Goal: Book appointment/travel/reservation

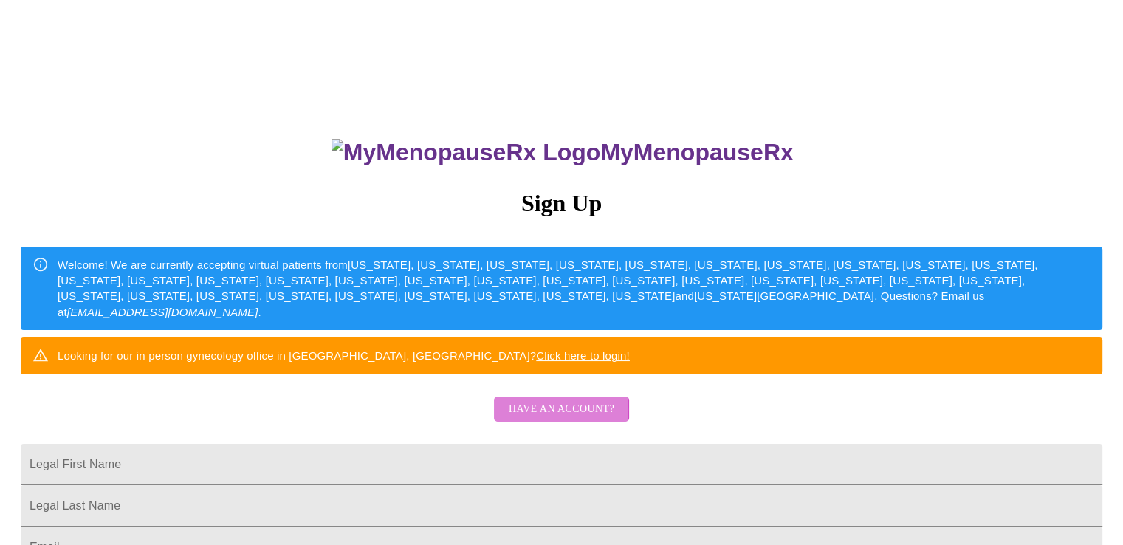
click at [536, 419] on span "Have an account?" at bounding box center [562, 409] width 106 height 18
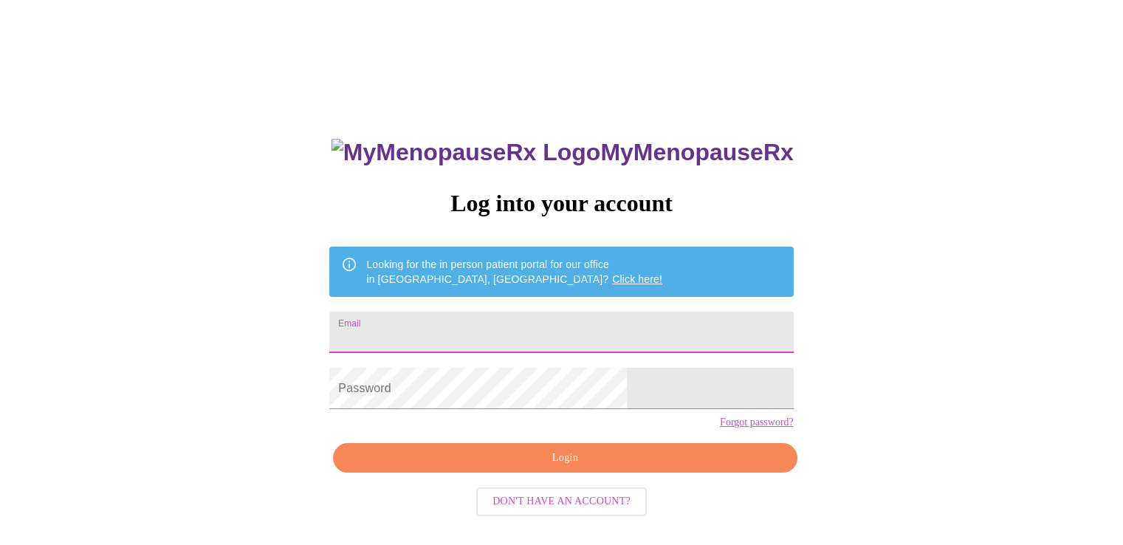
click at [467, 321] on input "Email" at bounding box center [561, 332] width 464 height 41
type input "marypettey@sbcglobal.net"
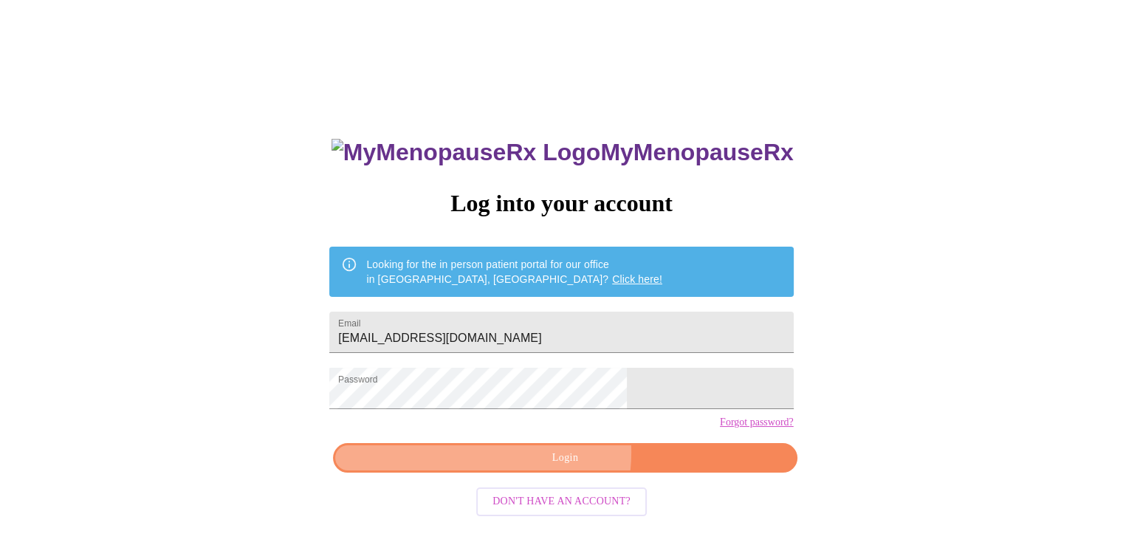
click at [545, 468] on span "Login" at bounding box center [565, 458] width 430 height 18
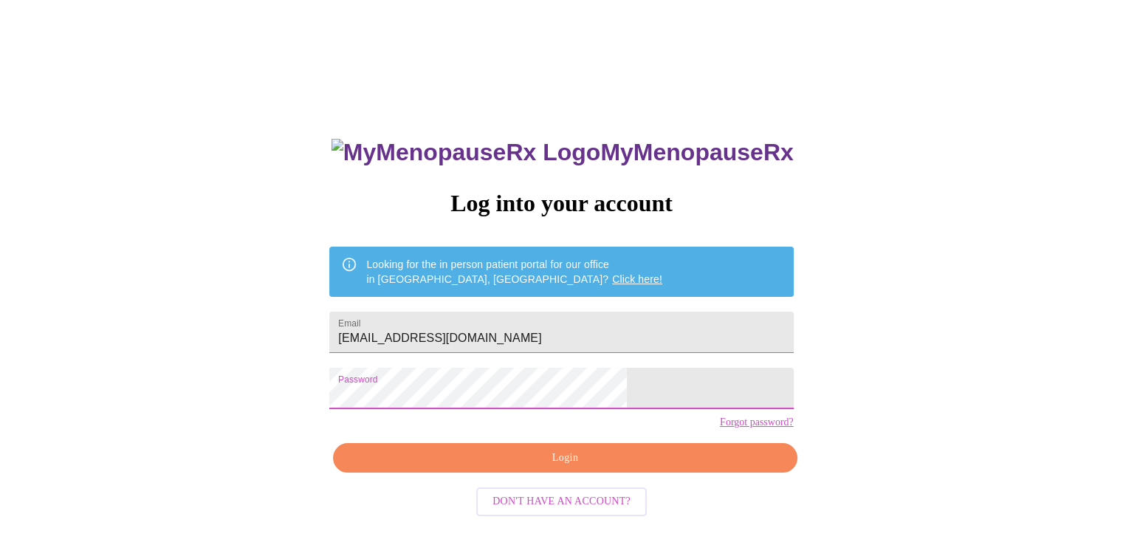
click at [632, 468] on span "Login" at bounding box center [565, 458] width 430 height 18
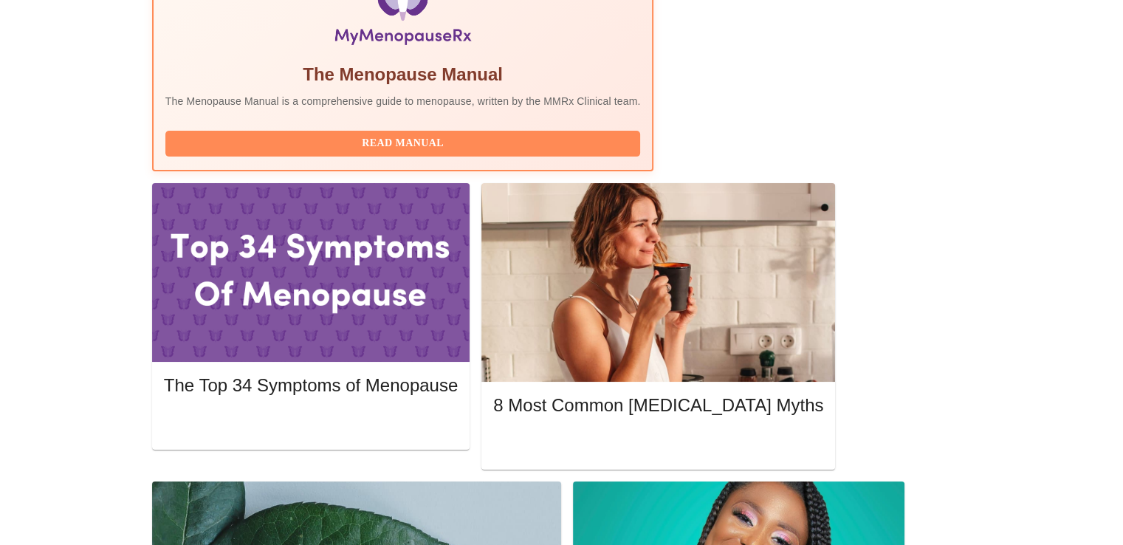
scroll to position [567, 0]
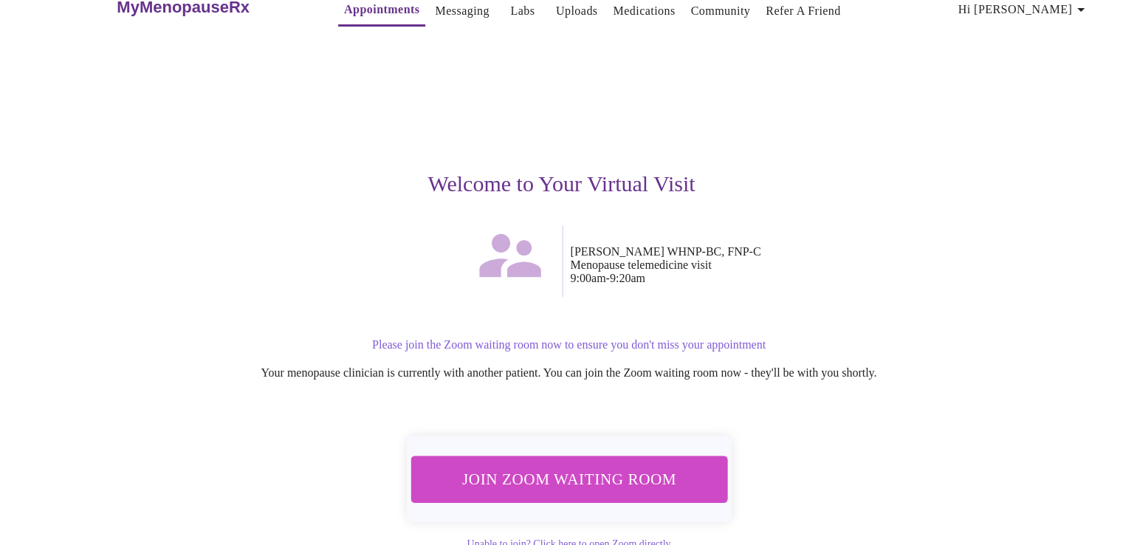
scroll to position [43, 0]
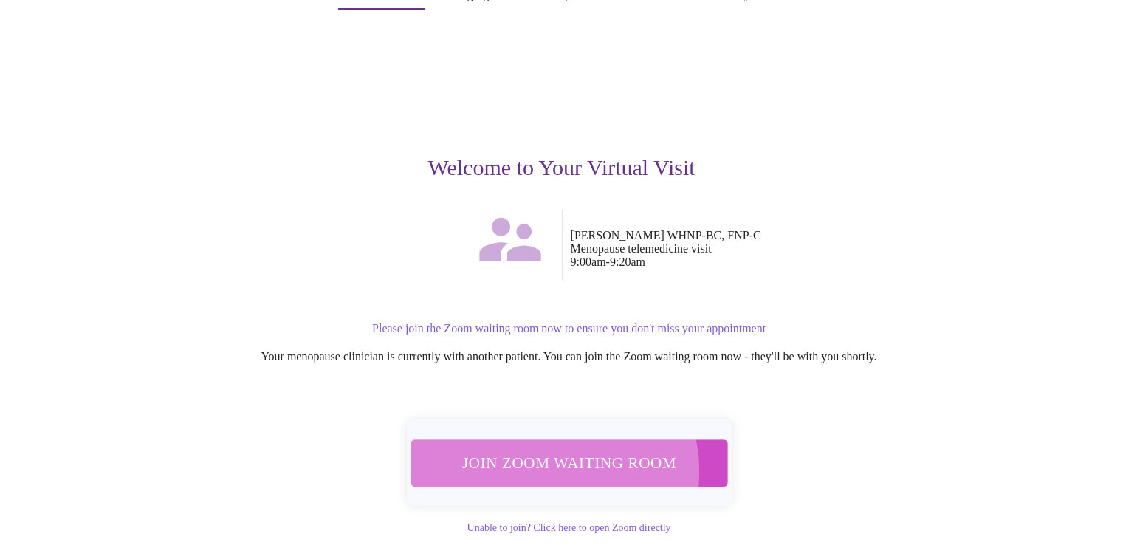
click at [541, 461] on span "Join Zoom Waiting Room" at bounding box center [569, 462] width 278 height 27
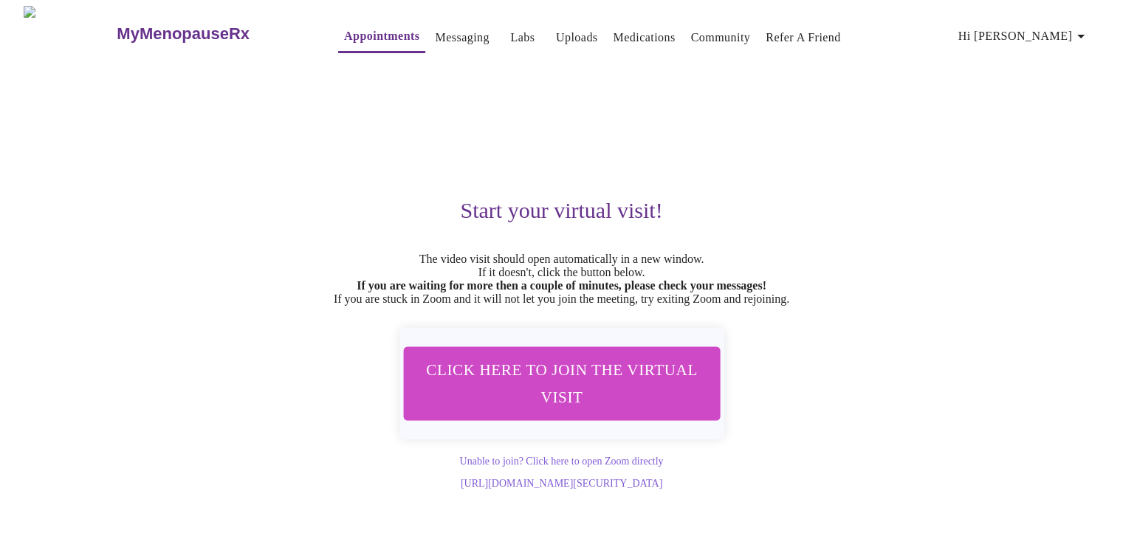
scroll to position [0, 0]
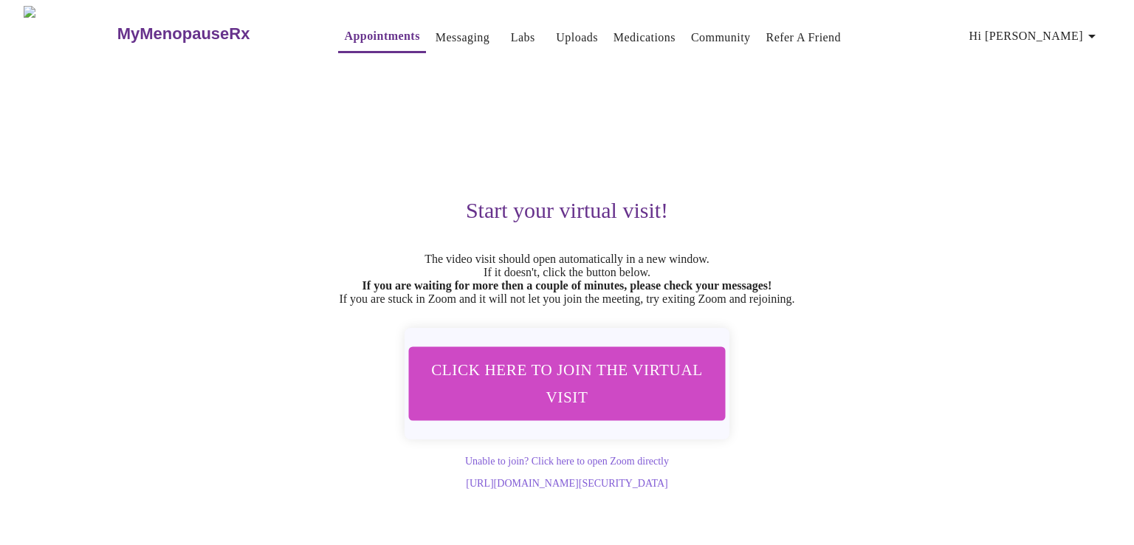
click at [352, 35] on link "Appointments" at bounding box center [381, 36] width 75 height 21
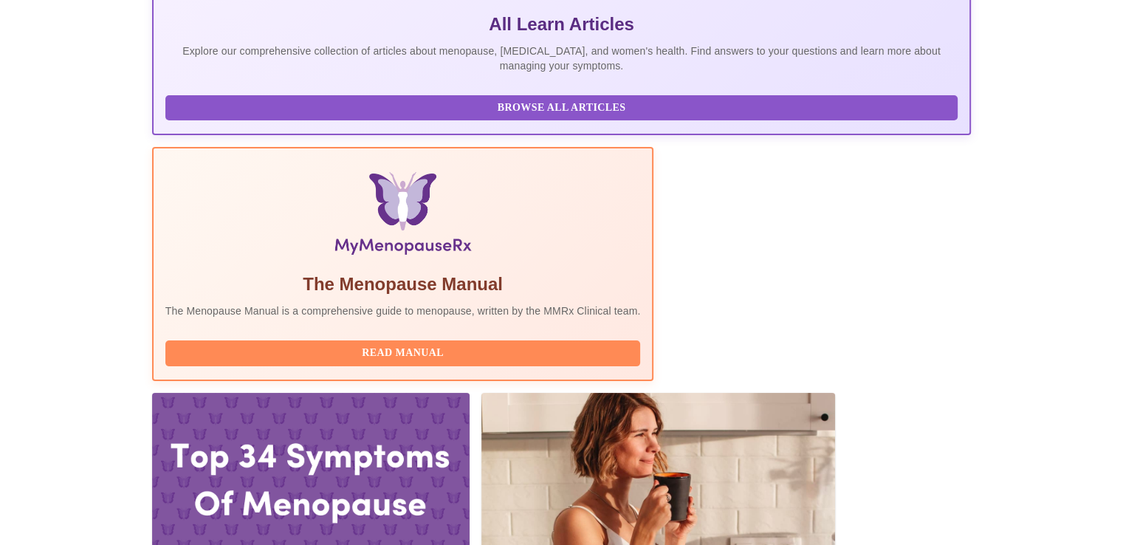
scroll to position [337, 0]
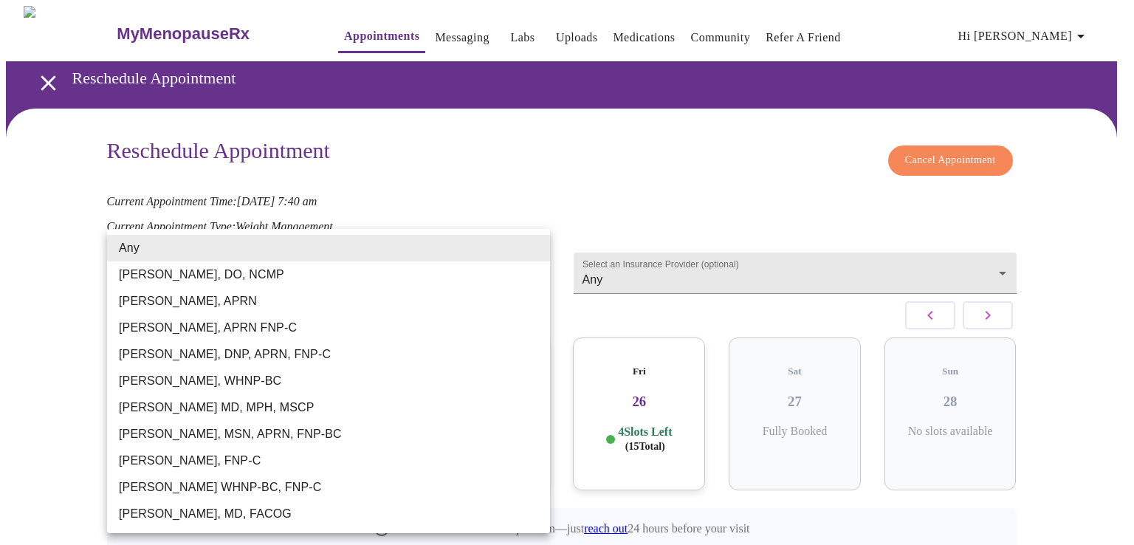
click at [531, 264] on body "MyMenopauseRx Appointments Messaging Labs Uploads Medications Community Refer a…" at bounding box center [567, 311] width 1123 height 610
click at [185, 485] on li "[PERSON_NAME] WHNP-BC, FNP-C" at bounding box center [328, 487] width 443 height 27
type input "[PERSON_NAME] WHNP-BC, FNP-C"
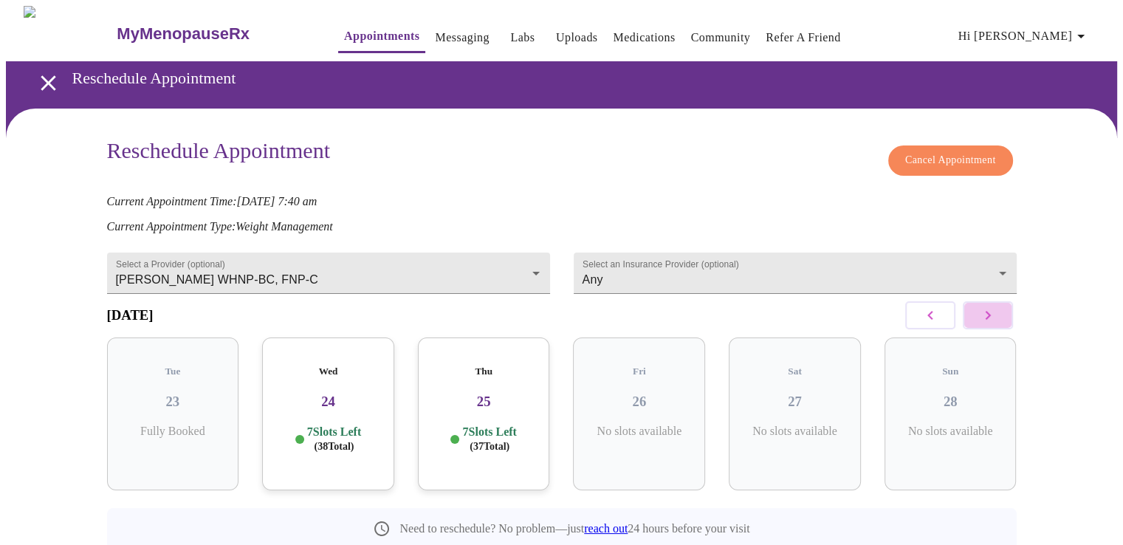
click at [991, 321] on icon "button" at bounding box center [988, 316] width 18 height 18
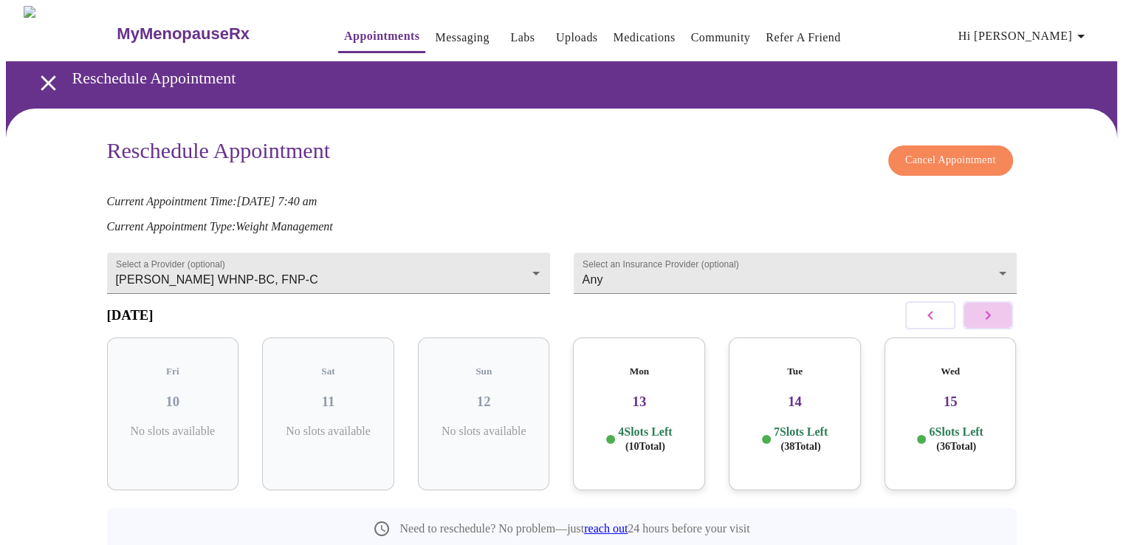
click at [991, 321] on icon "button" at bounding box center [988, 316] width 18 height 18
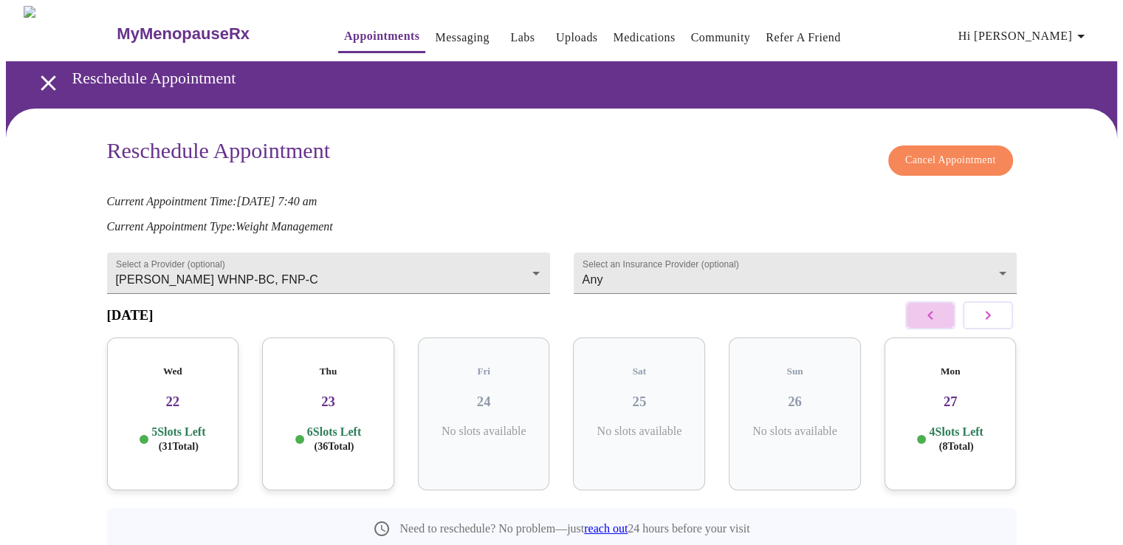
click at [925, 321] on icon "button" at bounding box center [931, 316] width 18 height 18
click at [942, 411] on div "Tue 21 6 Slots Left ( 34 Total)" at bounding box center [951, 414] width 132 height 153
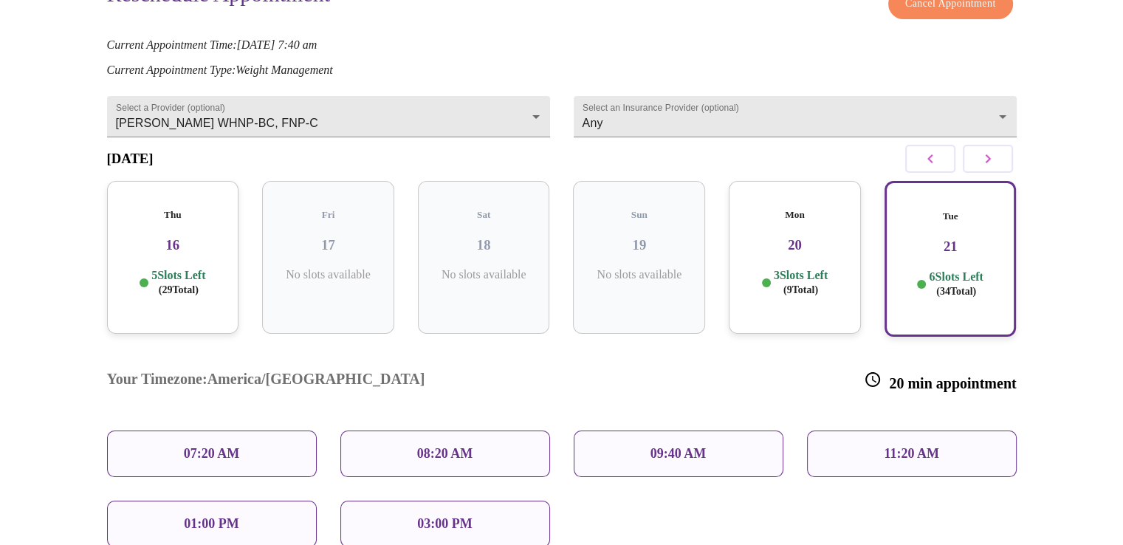
scroll to position [164, 0]
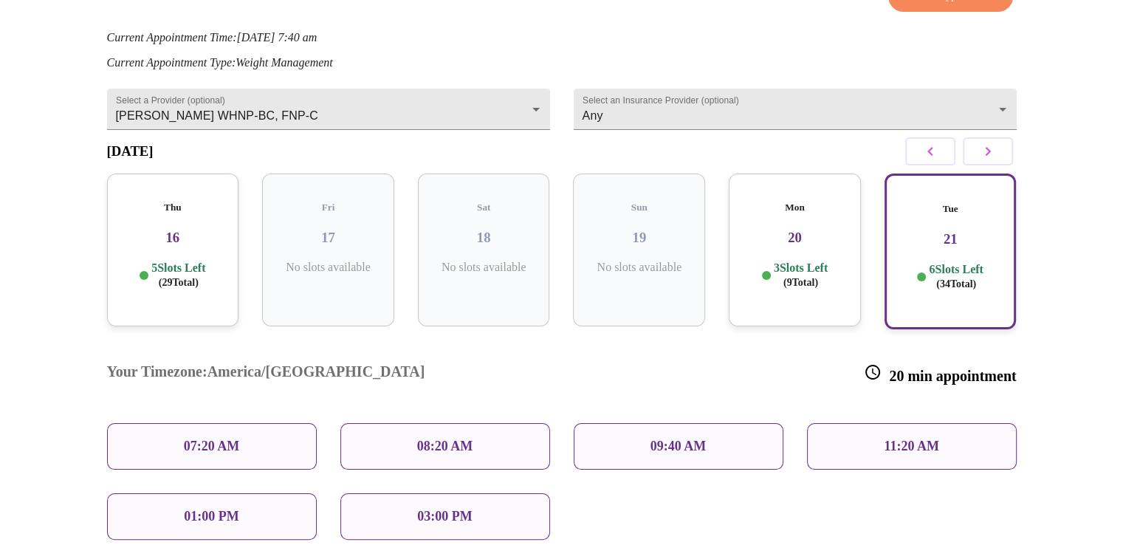
click at [479, 423] on div "08:20 AM" at bounding box center [445, 446] width 210 height 47
click at [400, 423] on div "08:20 AM" at bounding box center [445, 446] width 210 height 47
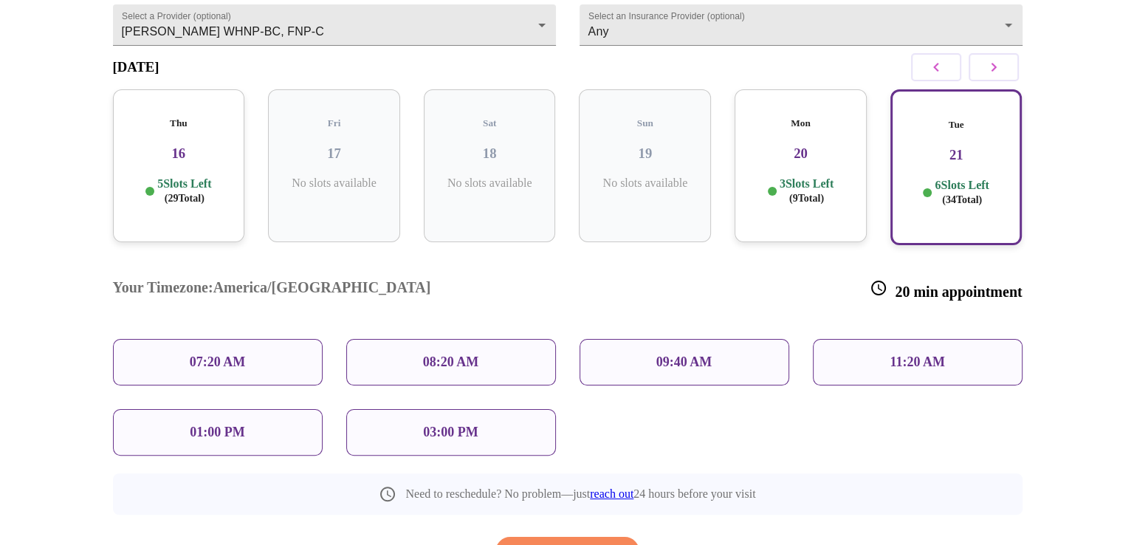
scroll to position [250, 0]
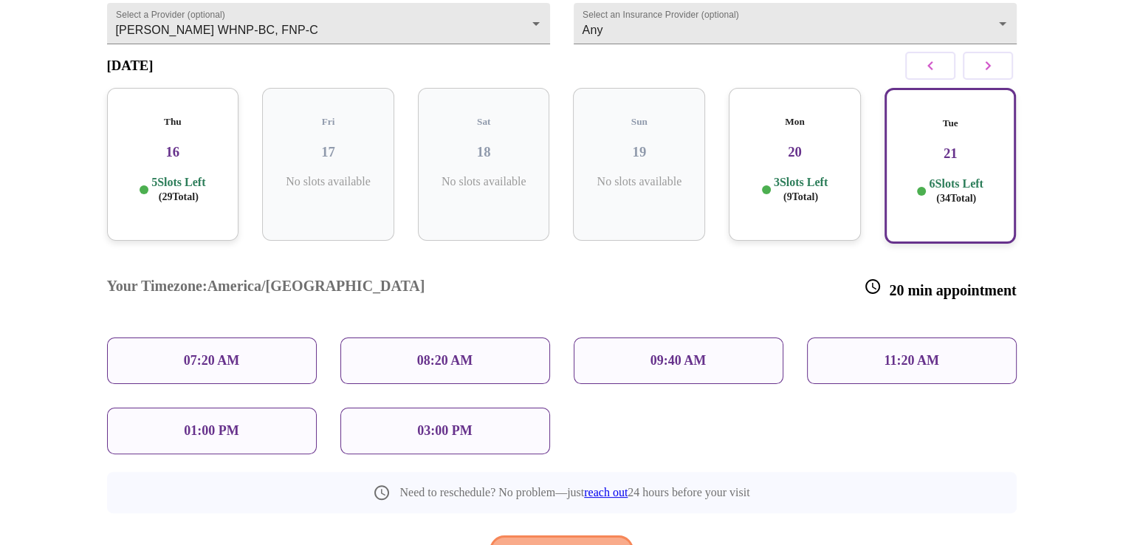
click at [549, 541] on span "Reschedule Appointment" at bounding box center [562, 550] width 111 height 18
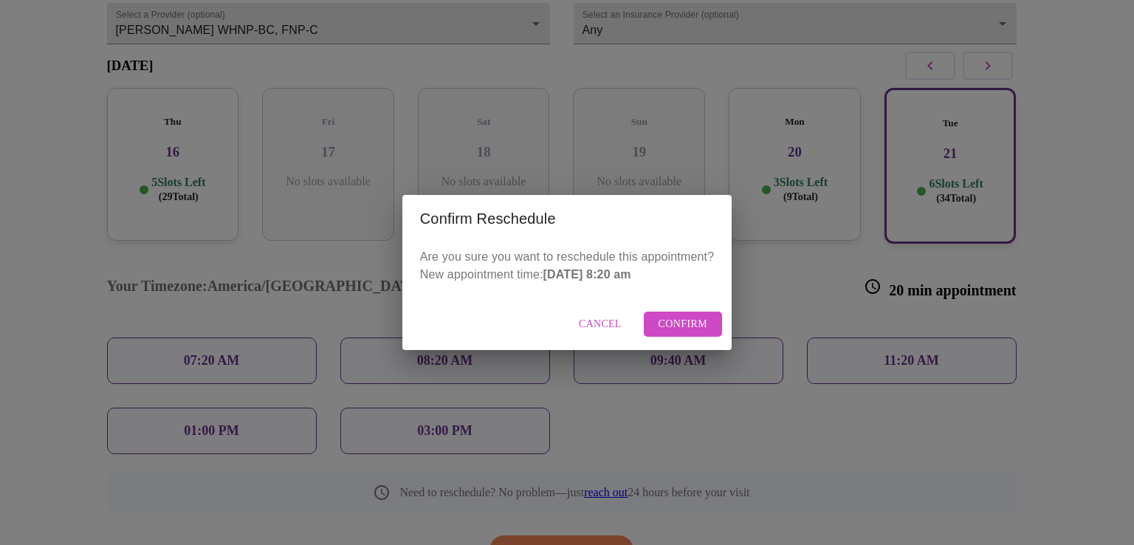
click at [671, 326] on span "Confirm" at bounding box center [683, 324] width 49 height 18
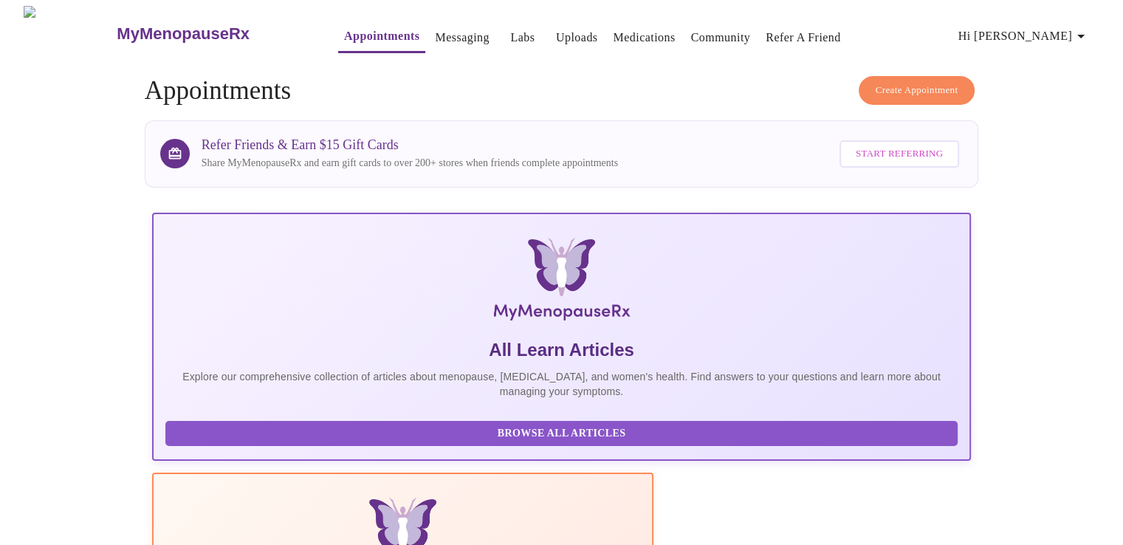
click at [908, 84] on span "Create Appointment" at bounding box center [917, 90] width 83 height 17
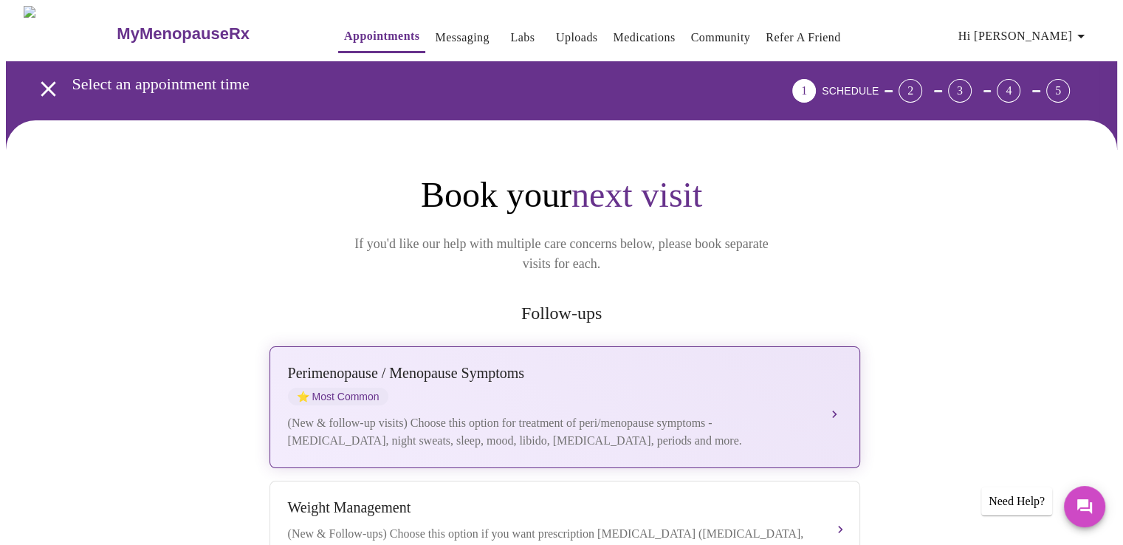
click at [541, 414] on div "(New & follow-up visits) Choose this option for treatment of peri/menopause sym…" at bounding box center [550, 431] width 524 height 35
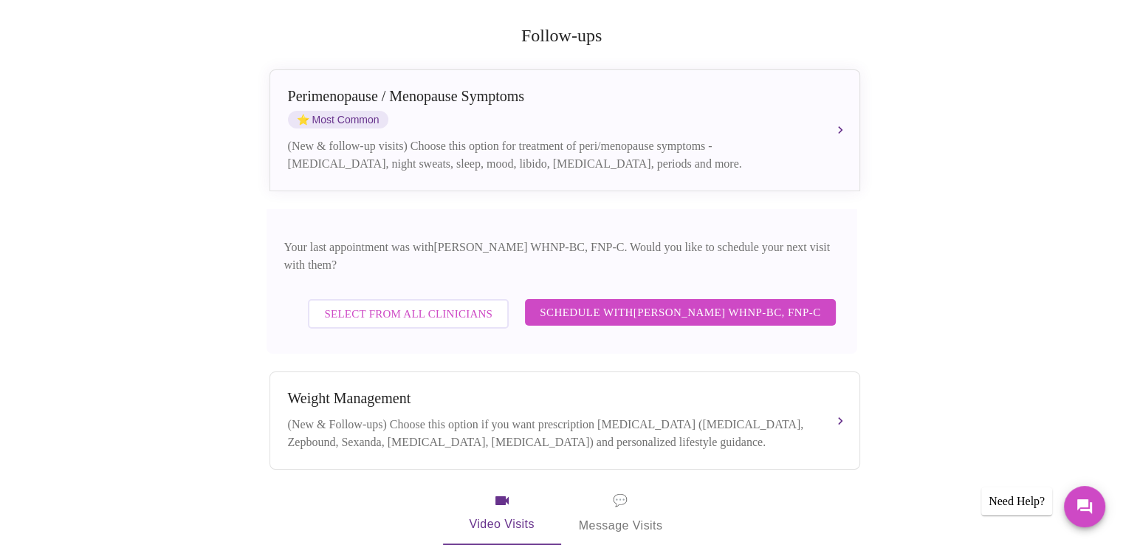
scroll to position [299, 0]
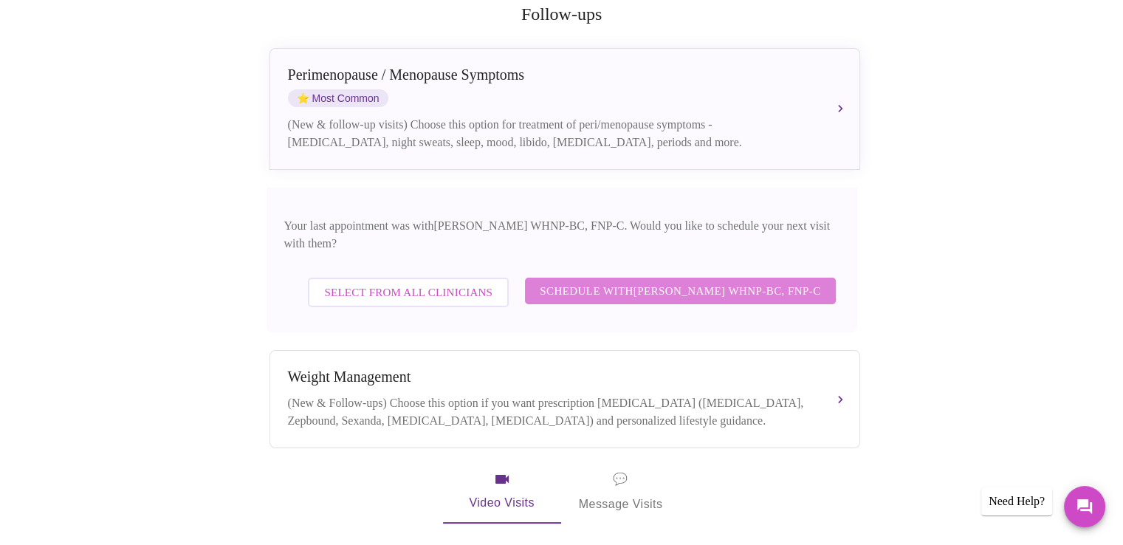
click at [691, 281] on span "Schedule with [PERSON_NAME] WHNP-BC, FNP-C" at bounding box center [680, 290] width 281 height 19
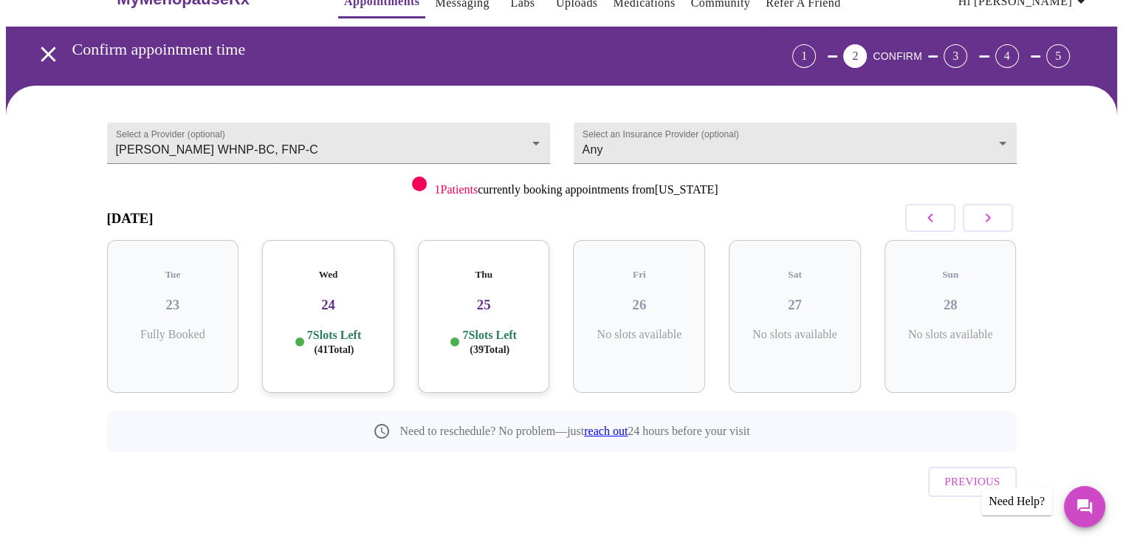
click at [999, 216] on button "button" at bounding box center [988, 218] width 50 height 28
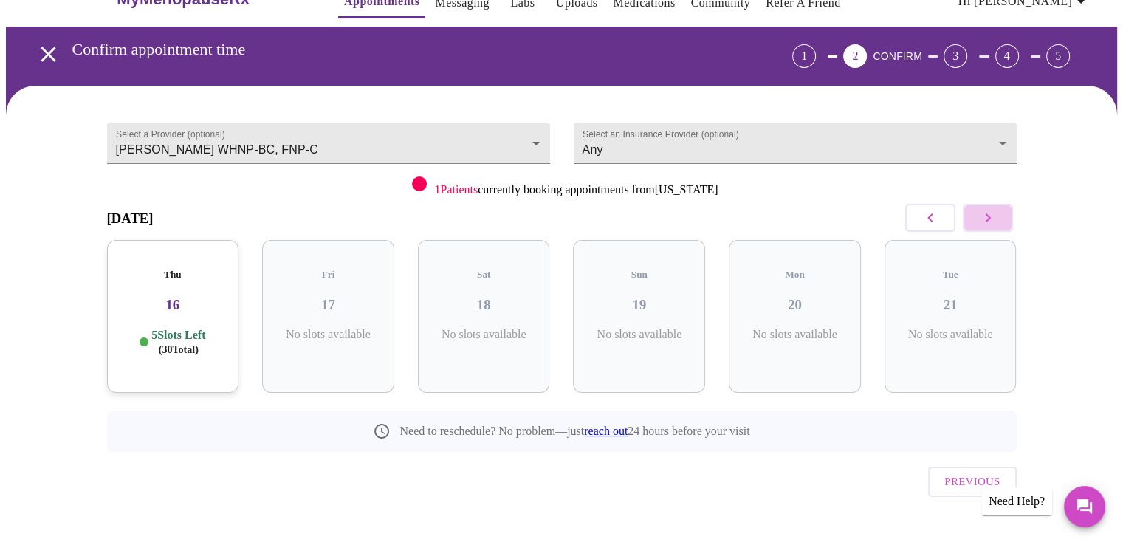
click at [999, 216] on button "button" at bounding box center [988, 218] width 50 height 28
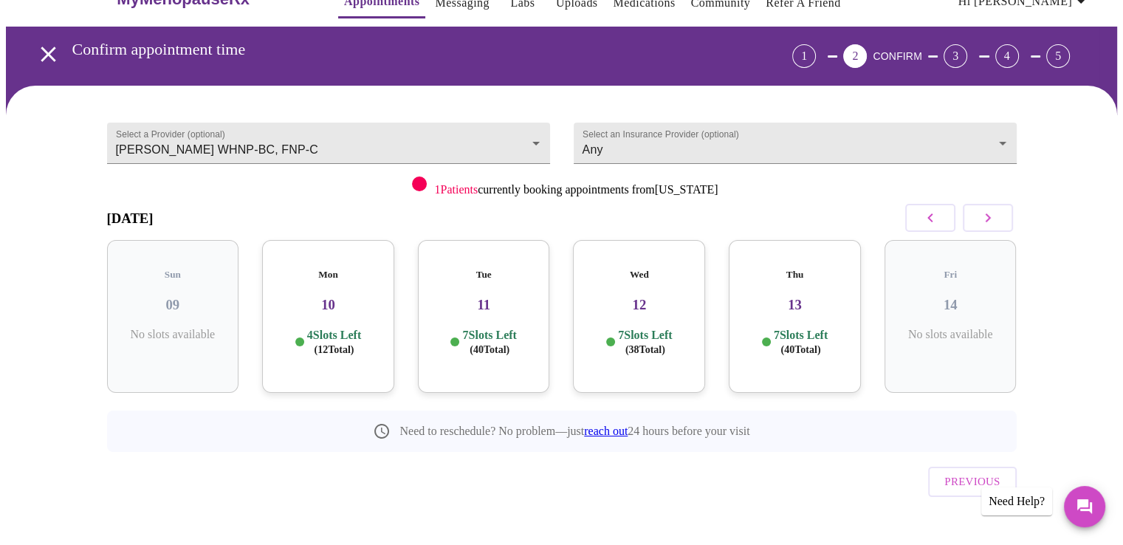
click at [999, 216] on button "button" at bounding box center [988, 218] width 50 height 28
click at [631, 328] on p "7 Slots Left ( 40 Total)" at bounding box center [645, 342] width 54 height 29
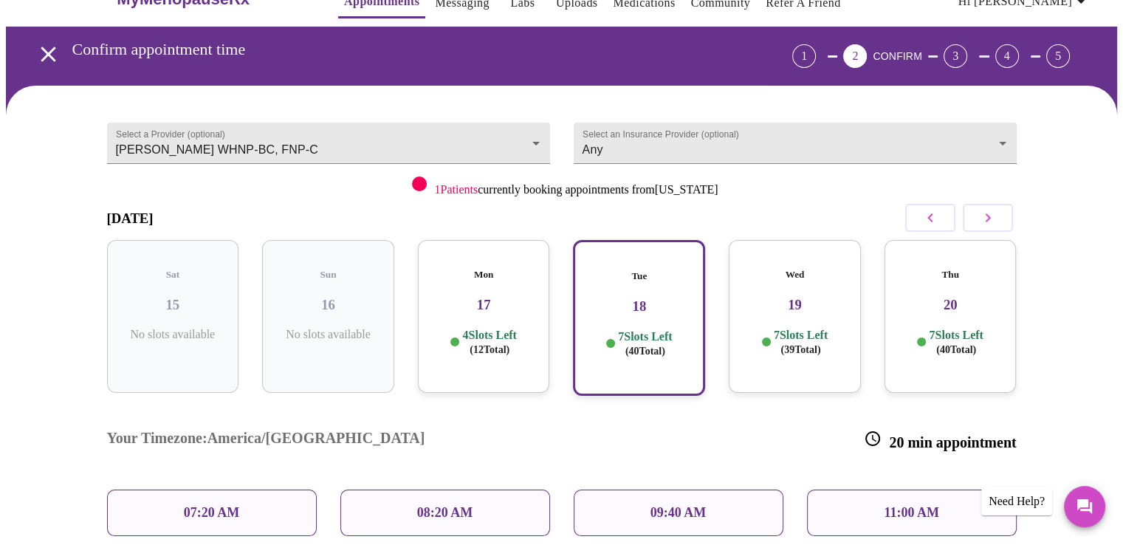
click at [456, 505] on p "08:20 AM" at bounding box center [445, 513] width 56 height 16
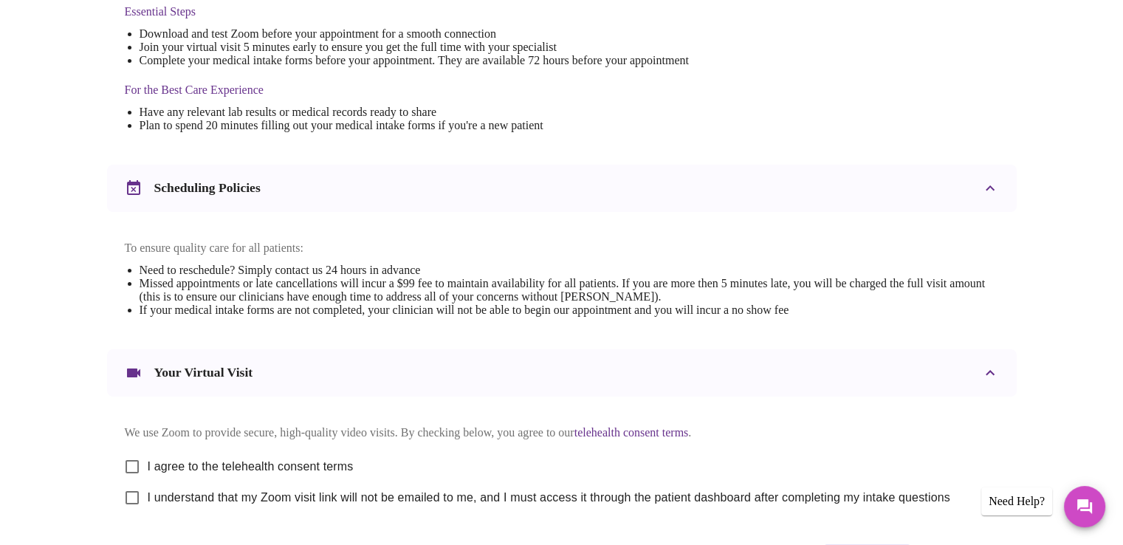
scroll to position [525, 0]
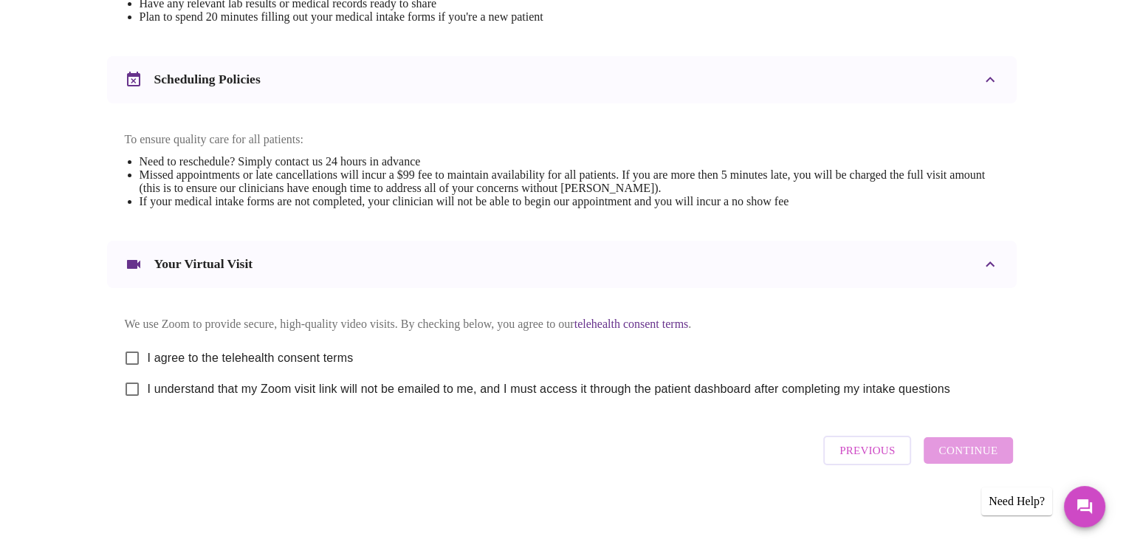
click at [129, 360] on input "I agree to the telehealth consent terms" at bounding box center [132, 358] width 31 height 31
checkbox input "true"
click at [131, 392] on input "I understand that my Zoom visit link will not be emailed to me, and I must acce…" at bounding box center [132, 389] width 31 height 31
checkbox input "true"
click at [988, 459] on span "Continue" at bounding box center [968, 450] width 59 height 19
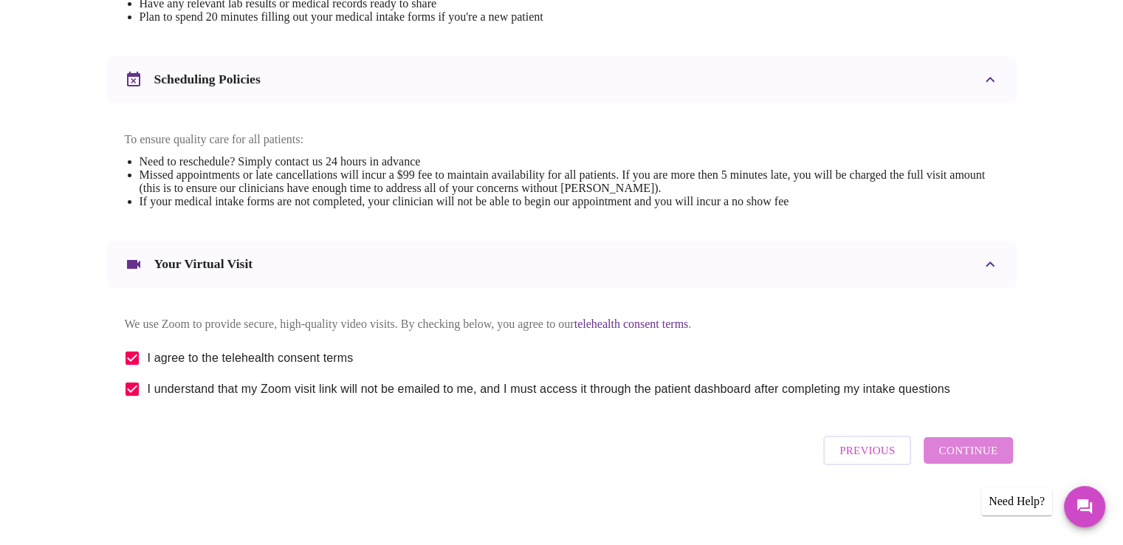
scroll to position [83, 0]
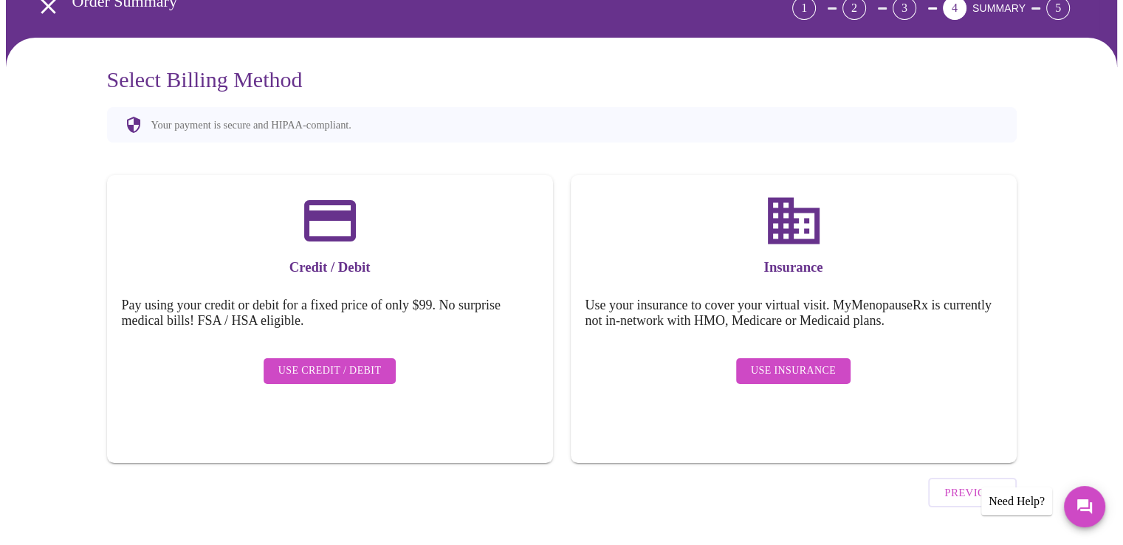
click at [795, 362] on span "Use Insurance" at bounding box center [793, 371] width 85 height 18
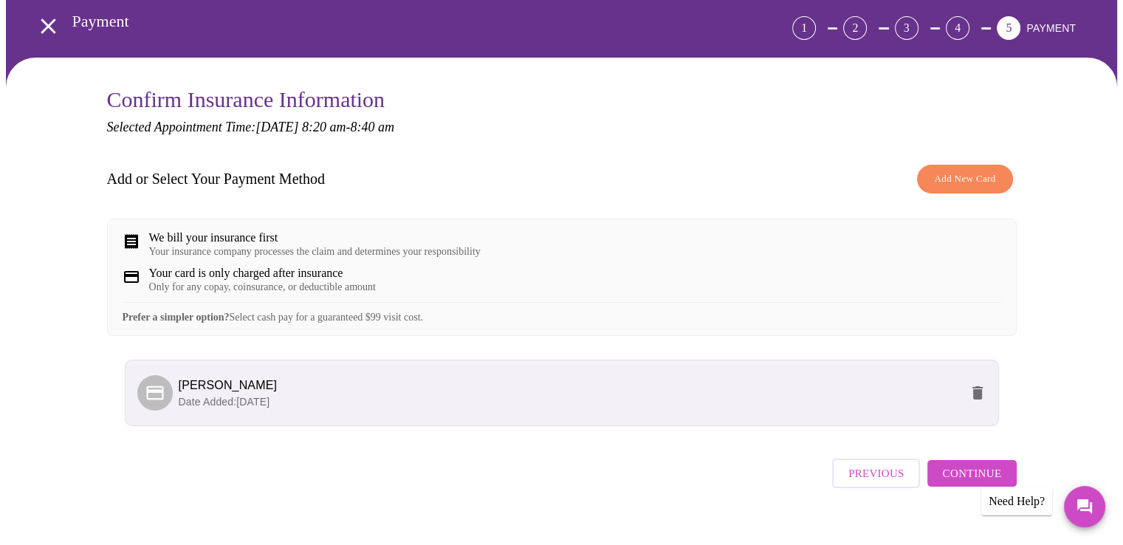
scroll to position [96, 0]
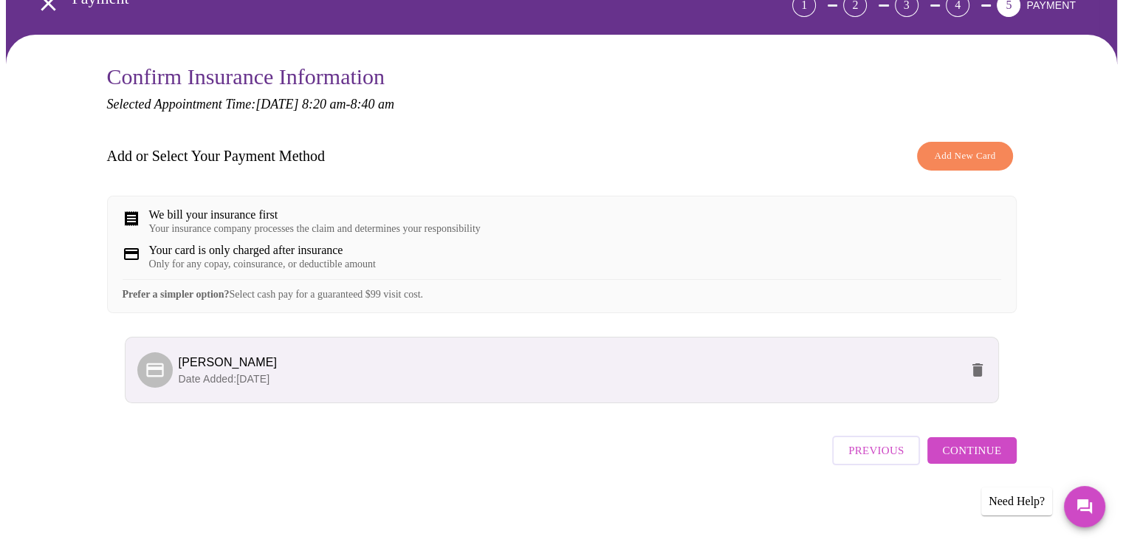
click at [954, 458] on span "Continue" at bounding box center [971, 450] width 59 height 19
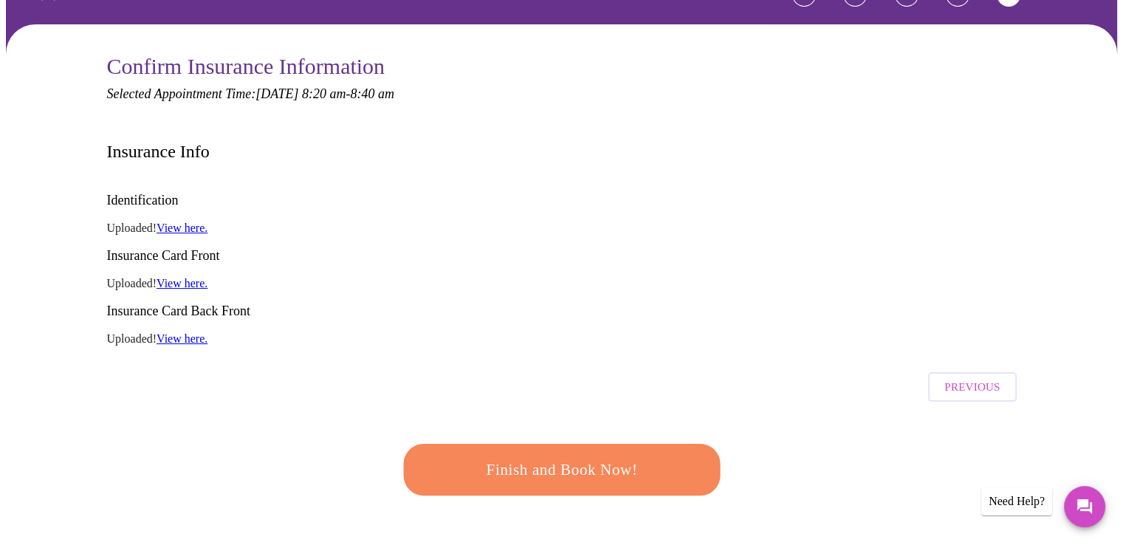
click at [530, 456] on span "Finish and Book Now!" at bounding box center [561, 469] width 273 height 27
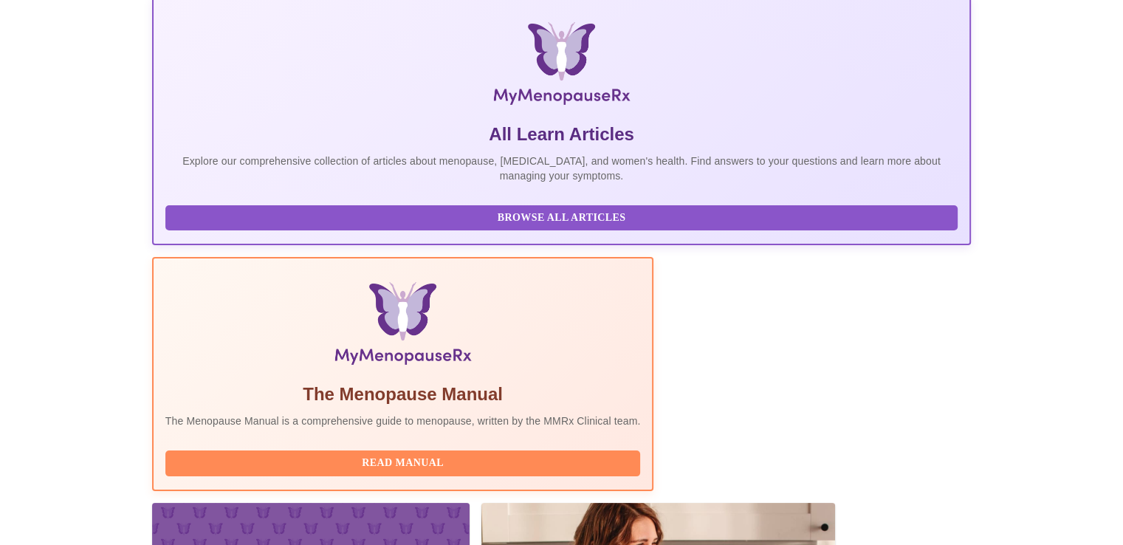
scroll to position [236, 0]
